Goal: Information Seeking & Learning: Find specific fact

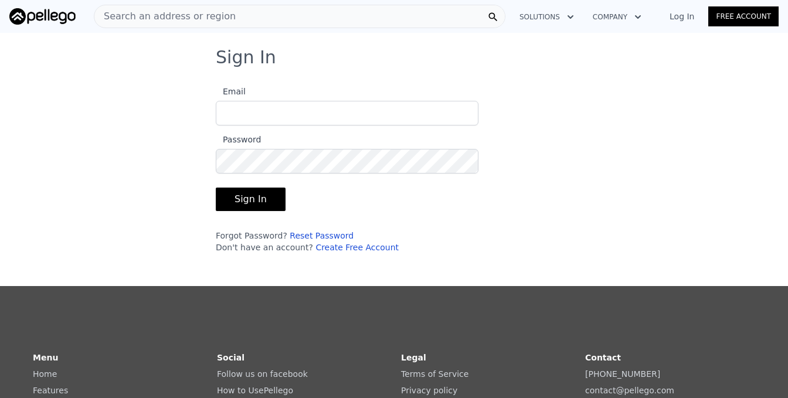
type input "[EMAIL_ADDRESS][DOMAIN_NAME]"
click at [245, 203] on button "Sign In" at bounding box center [251, 199] width 70 height 23
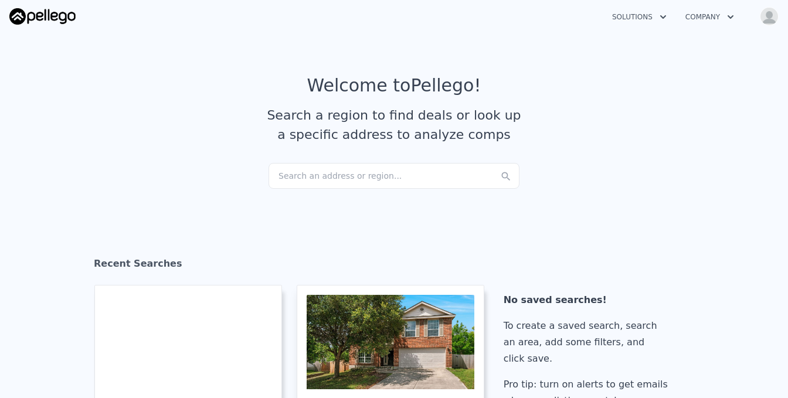
checkbox input "true"
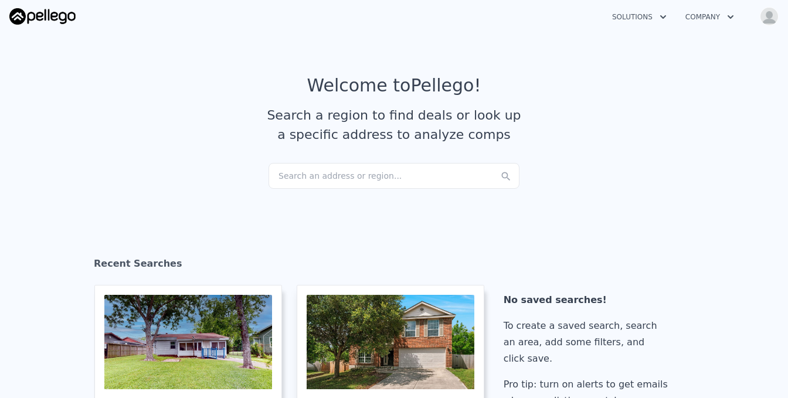
drag, startPoint x: 291, startPoint y: 178, endPoint x: 236, endPoint y: 185, distance: 55.5
click at [229, 185] on section "Welcome to Pellego ! Search a region to find deals or look up a specific addres…" at bounding box center [394, 119] width 788 height 182
click at [286, 174] on div "Search an address or region..." at bounding box center [393, 176] width 251 height 26
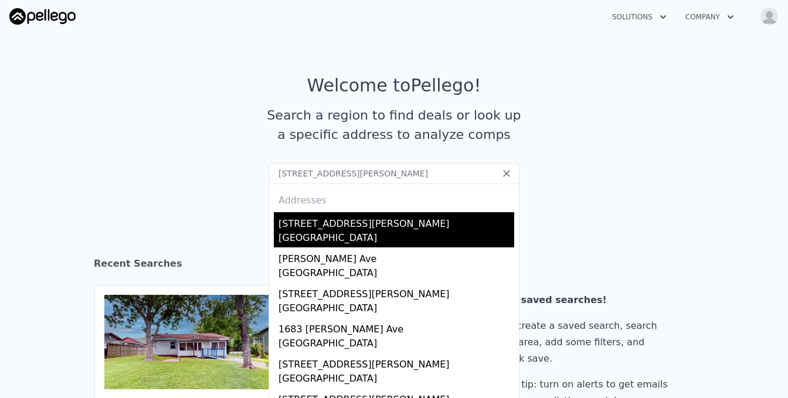
type input "[STREET_ADDRESS][PERSON_NAME]"
click at [336, 229] on div "[STREET_ADDRESS][PERSON_NAME]" at bounding box center [396, 221] width 236 height 19
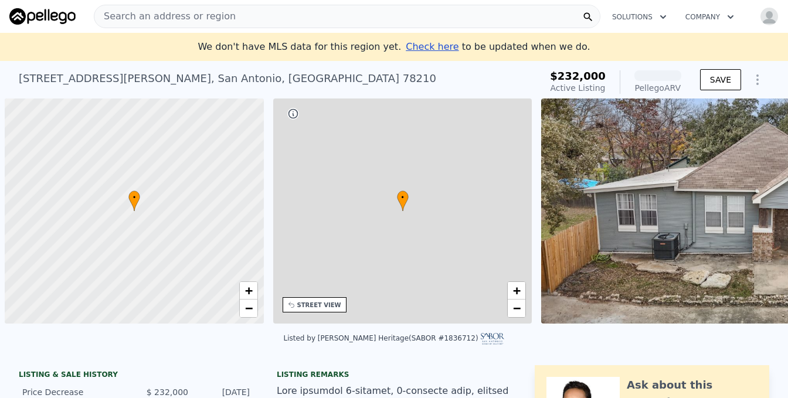
scroll to position [0, 5]
